Goal: Information Seeking & Learning: Understand process/instructions

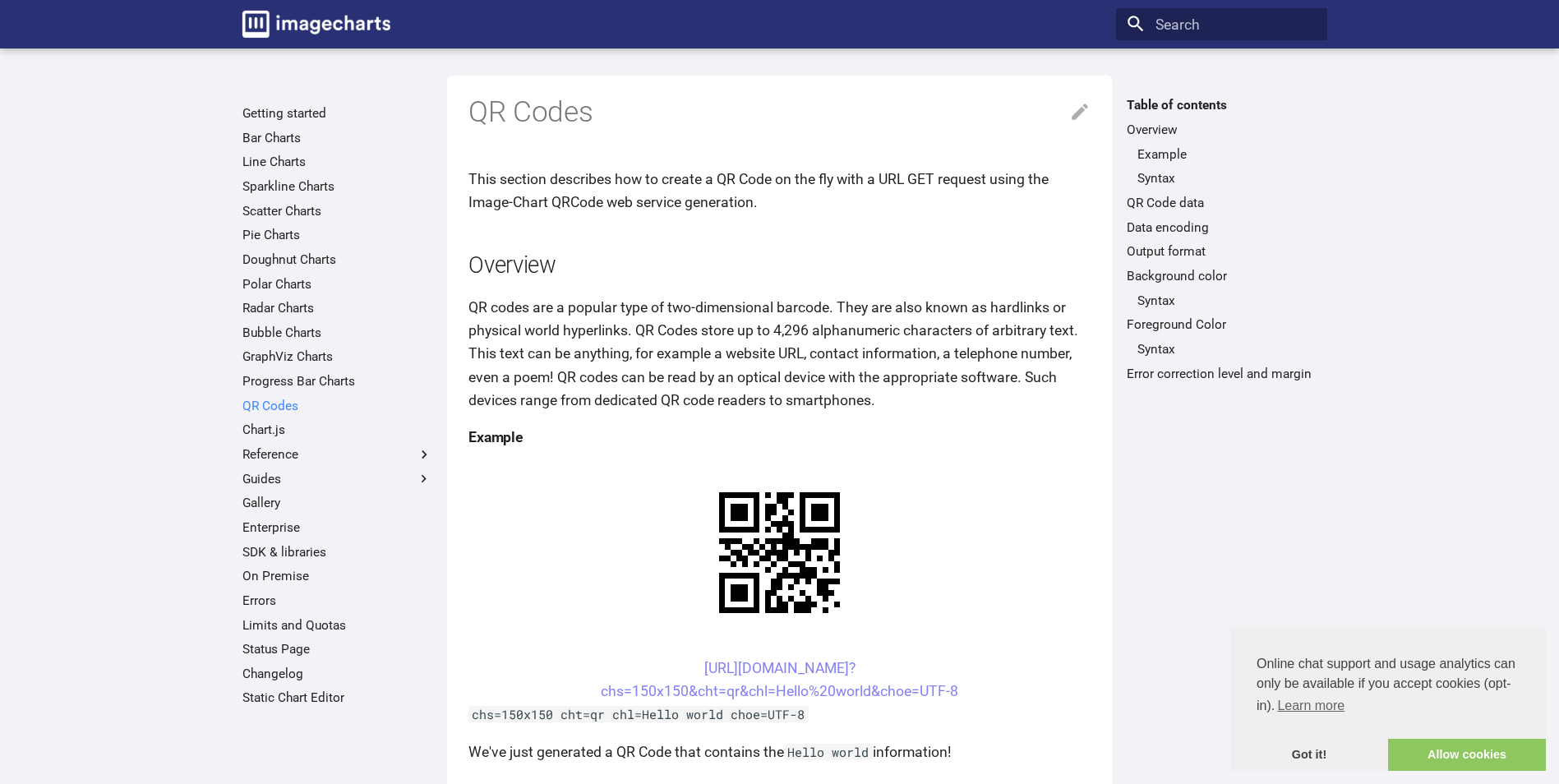
click at [285, 406] on link "QR Codes" at bounding box center [337, 406] width 189 height 17
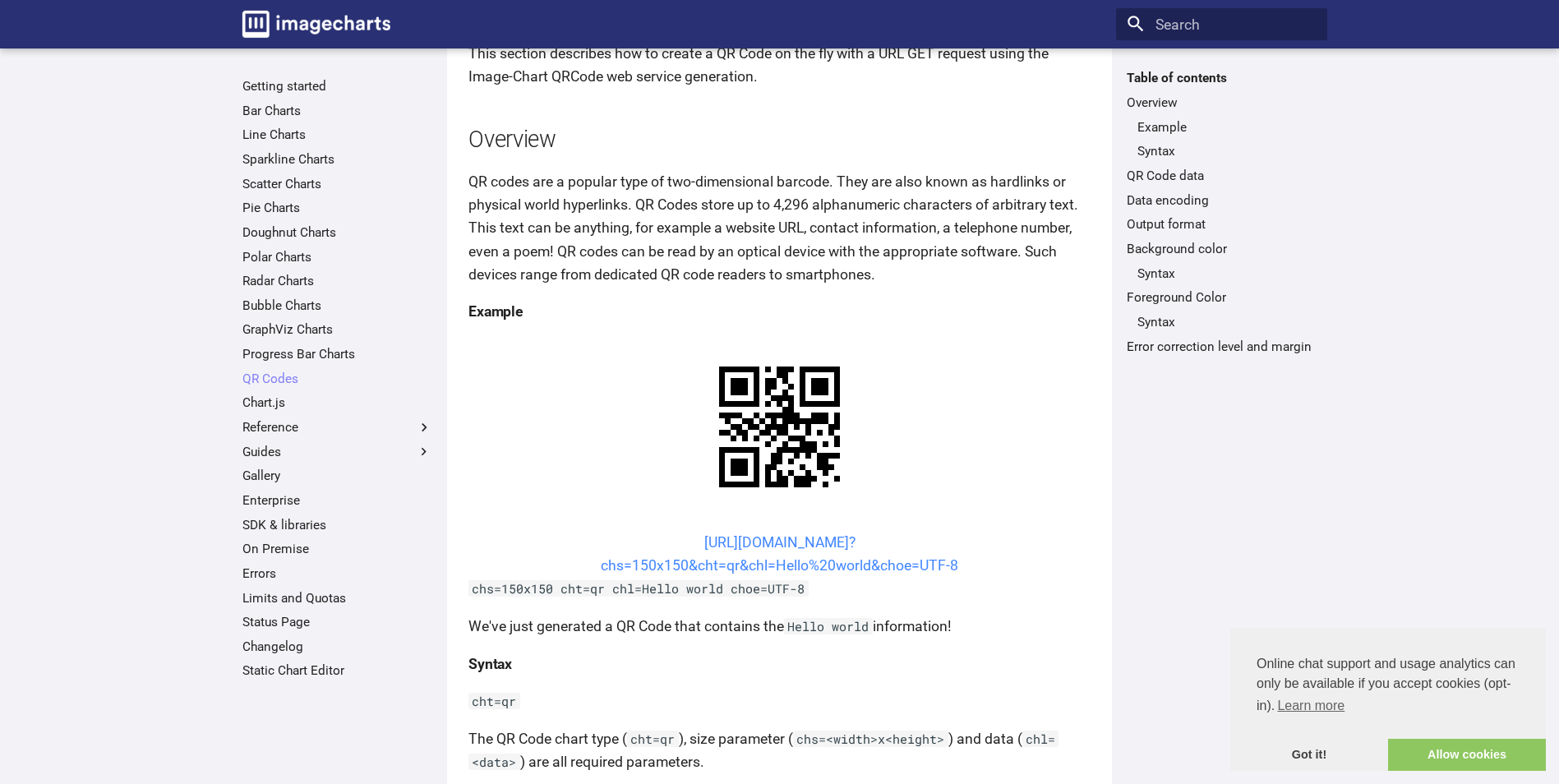
scroll to position [165, 0]
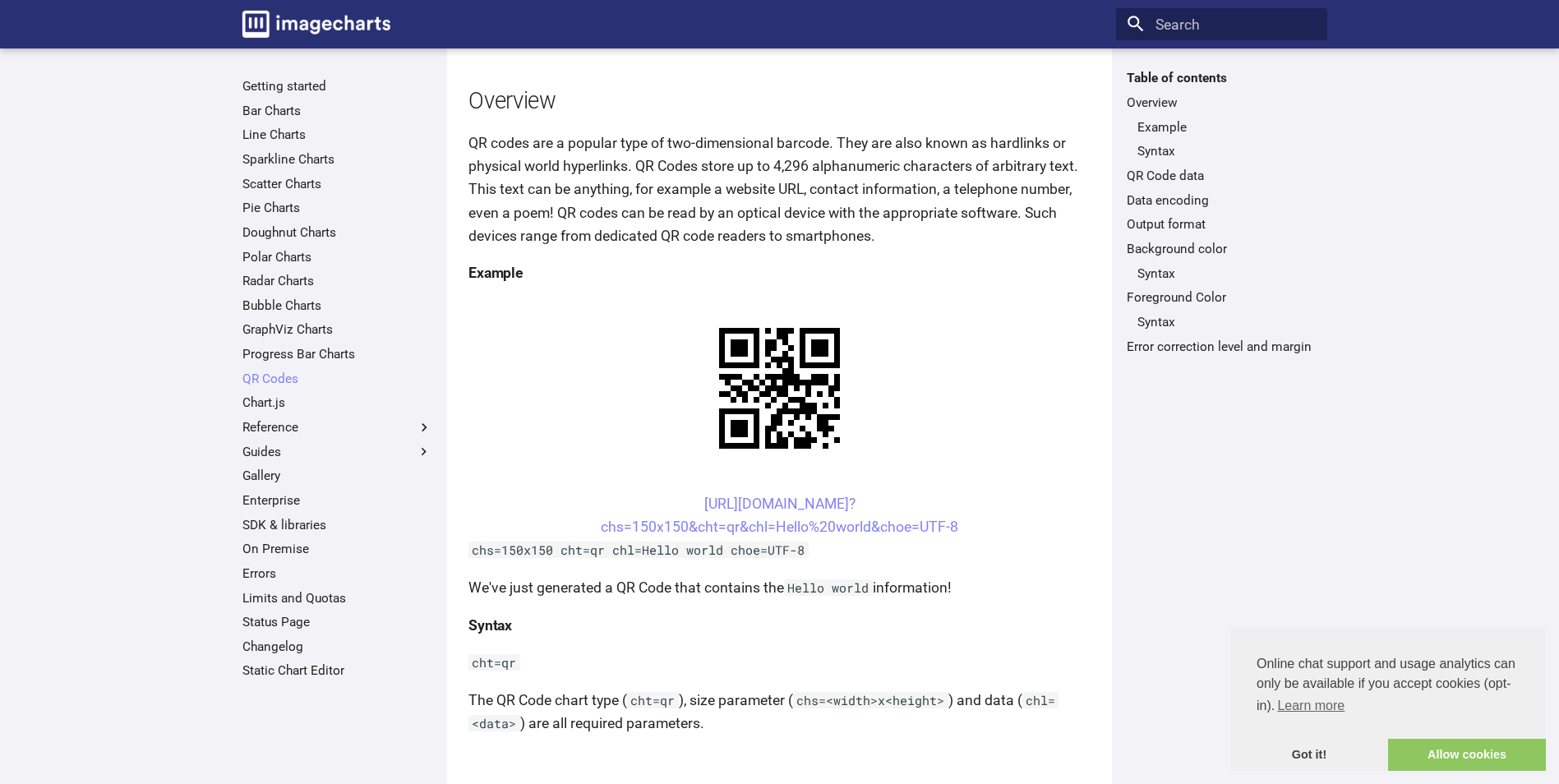
drag, startPoint x: 674, startPoint y: 498, endPoint x: 962, endPoint y: 523, distance: 289.1
click at [962, 523] on center "https://image-charts.com/chart? chs=150x150&cht=qr&chl=Hello%20world&choe=UTF-8" at bounding box center [780, 515] width 622 height 46
copy link "https://image-charts.com/chart? chs=150x150&cht=qr&chl=Hello%20world&choe=UTF-8"
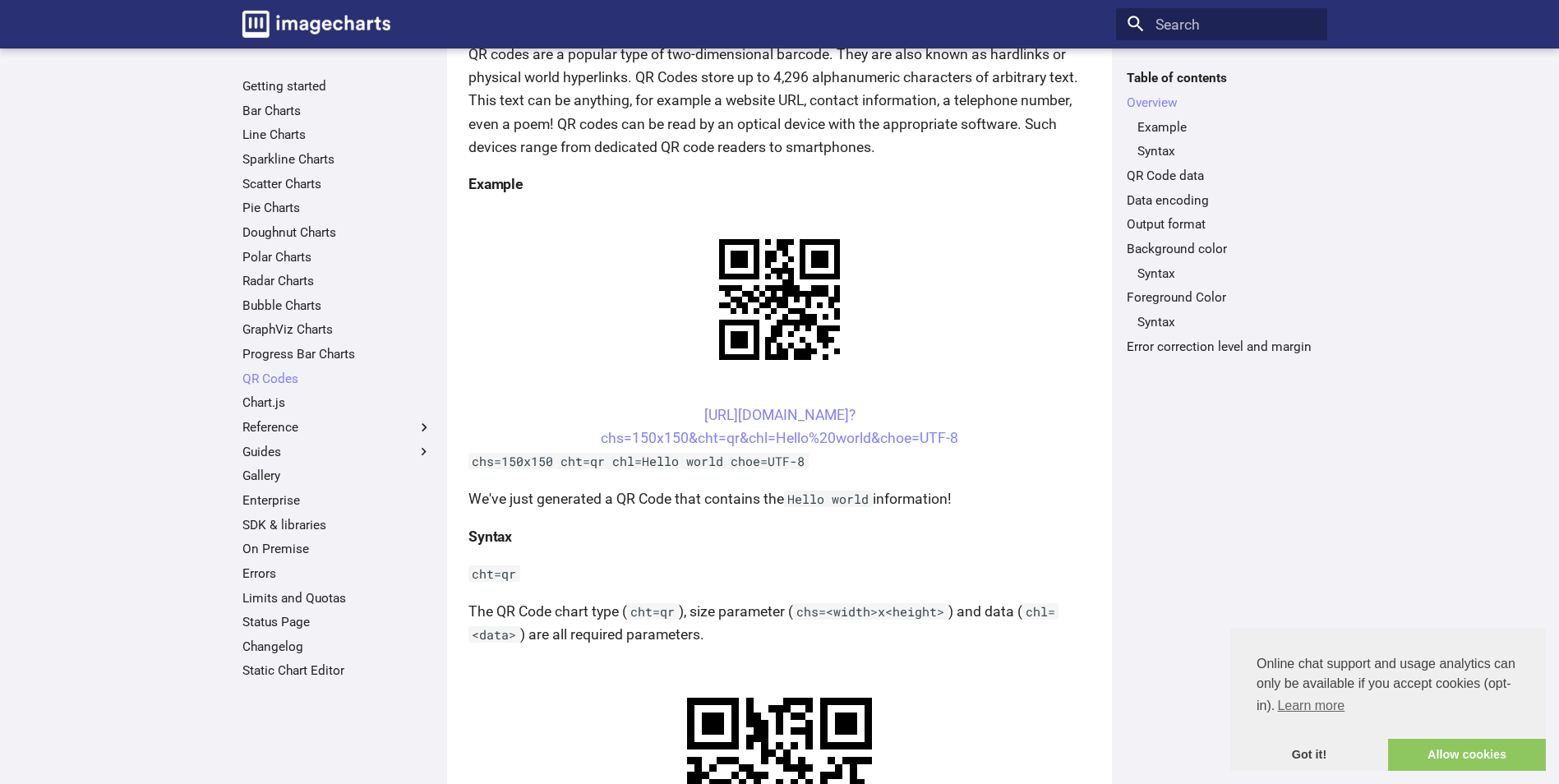
scroll to position [246, 0]
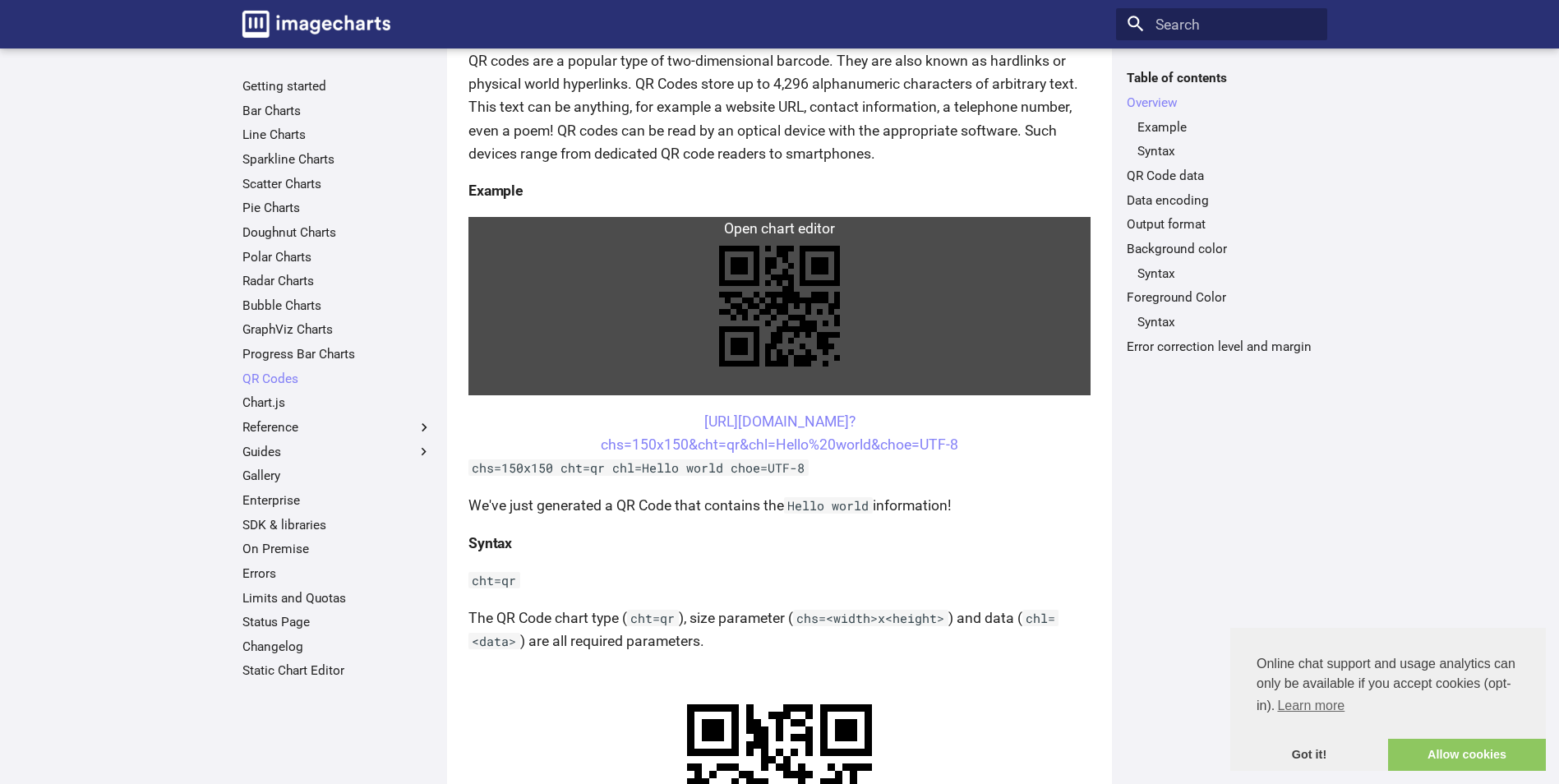
click at [745, 339] on link at bounding box center [780, 306] width 622 height 179
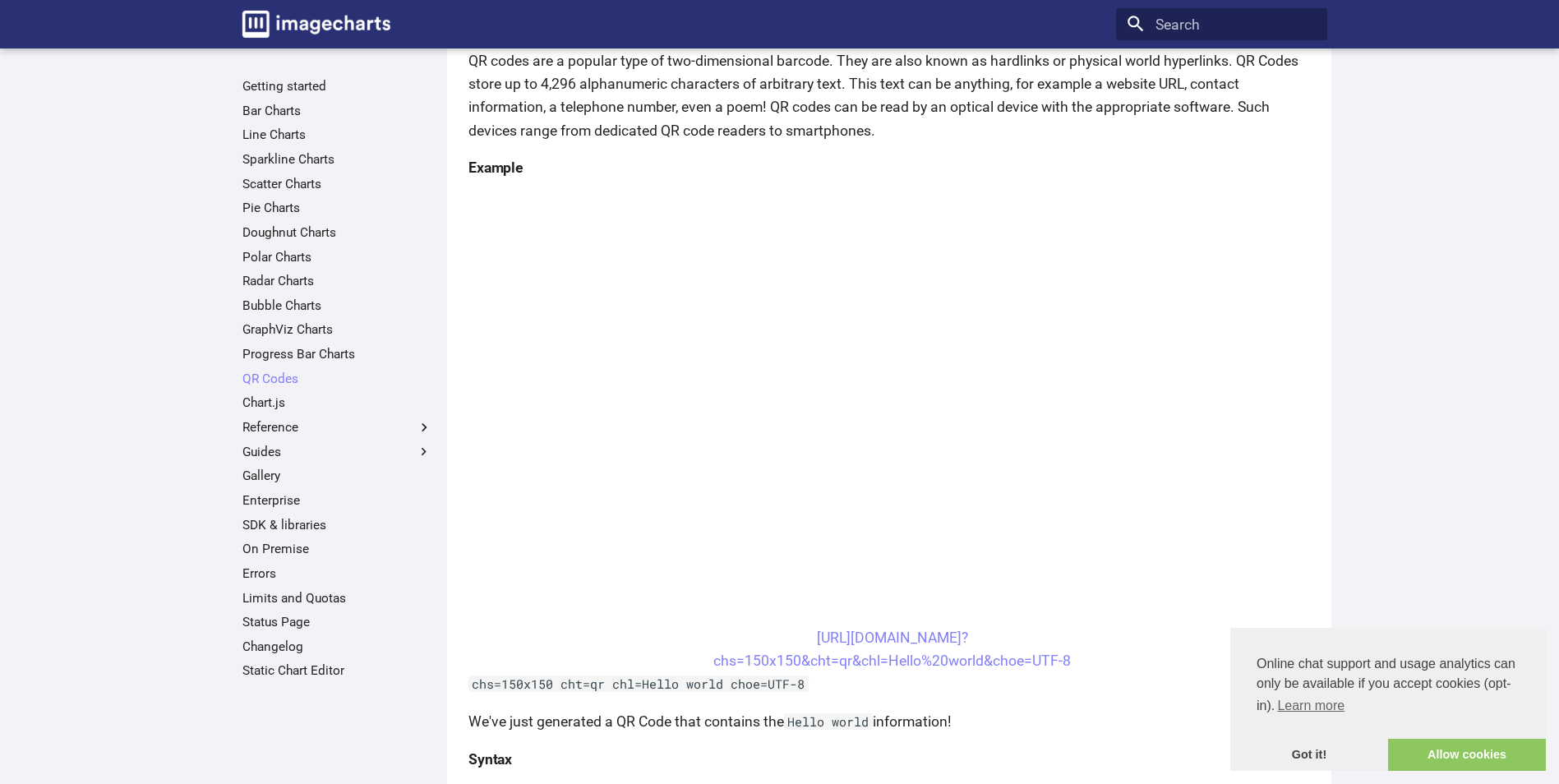
scroll to position [328, 0]
